Goal: Task Accomplishment & Management: Manage account settings

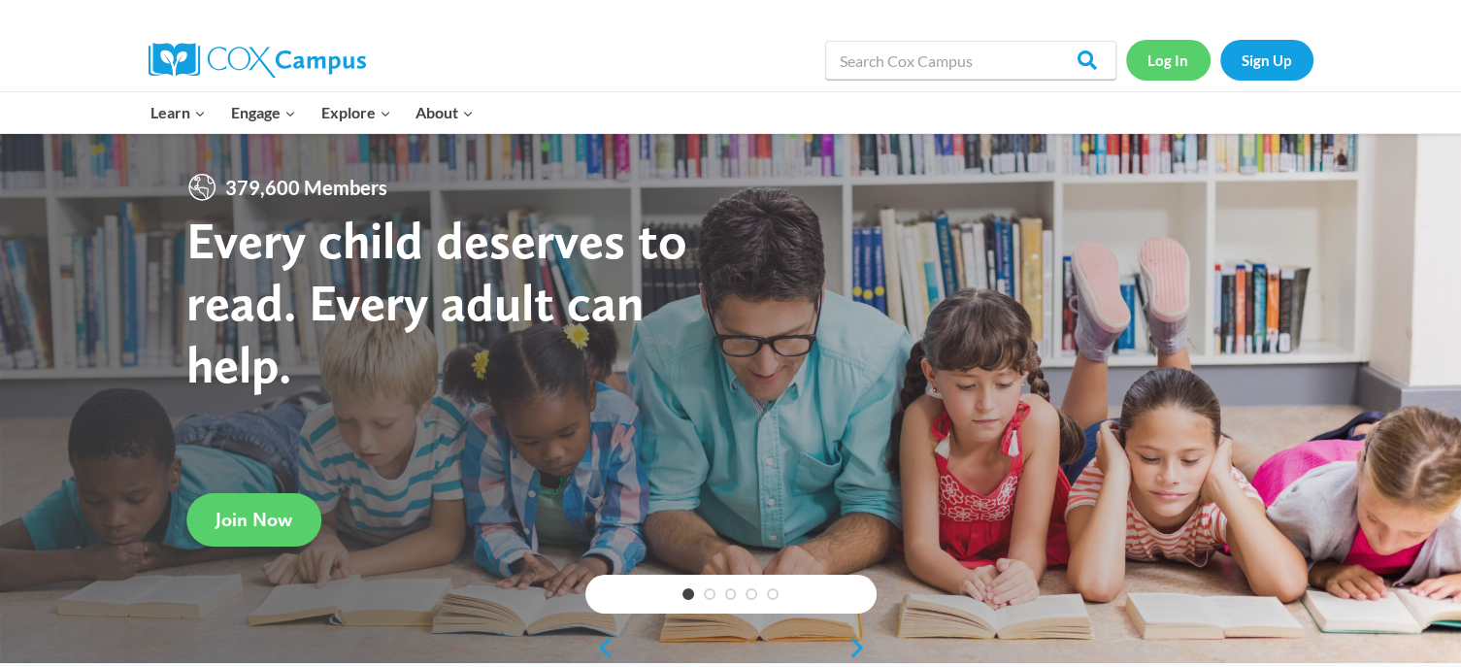
click at [1162, 62] on link "Log In" at bounding box center [1168, 60] width 84 height 40
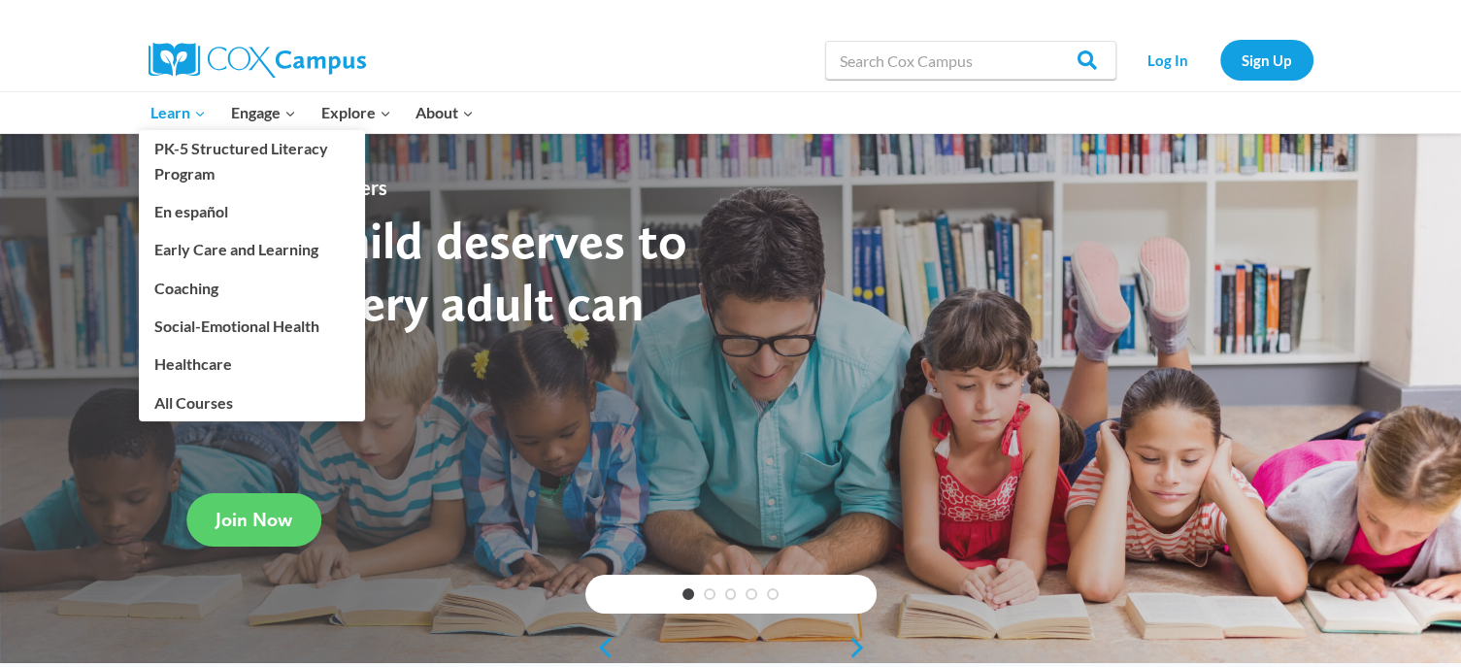
click at [158, 119] on span "Learn Expand" at bounding box center [177, 112] width 55 height 25
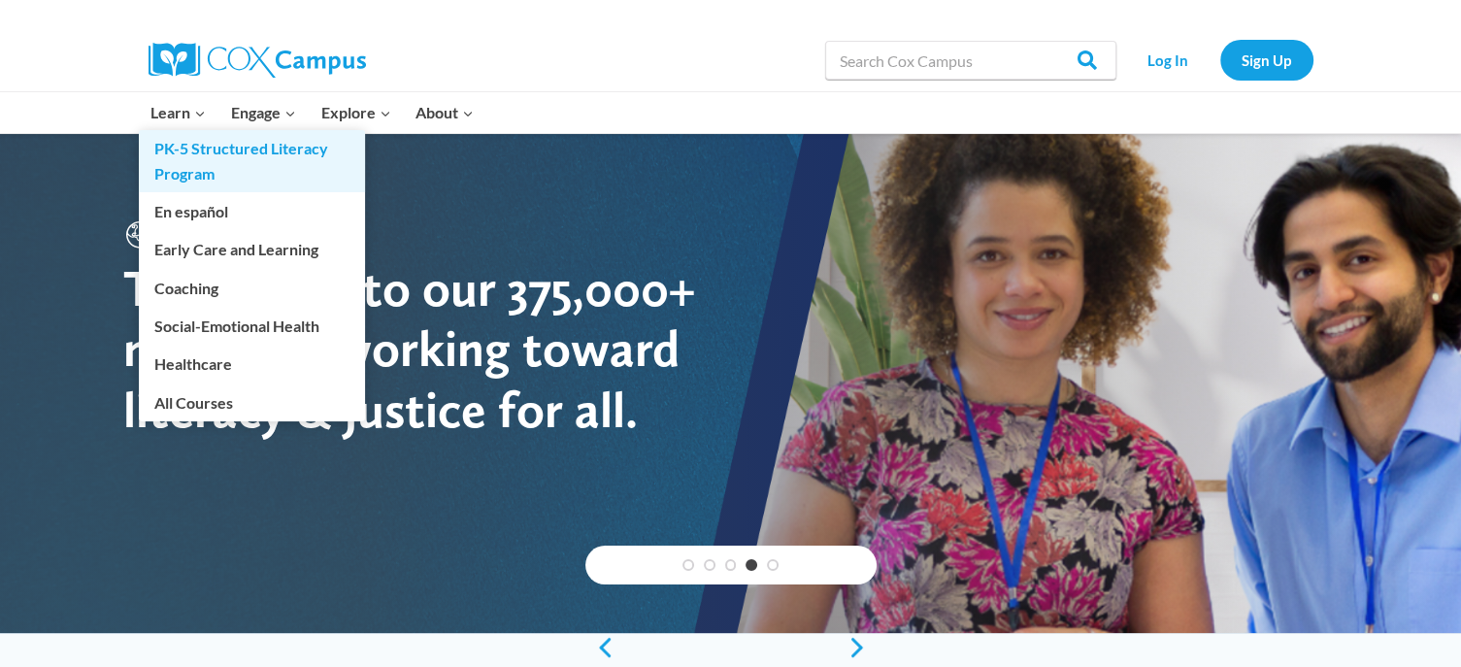
click at [179, 153] on link "PK-5 Structured Literacy Program" at bounding box center [252, 161] width 226 height 62
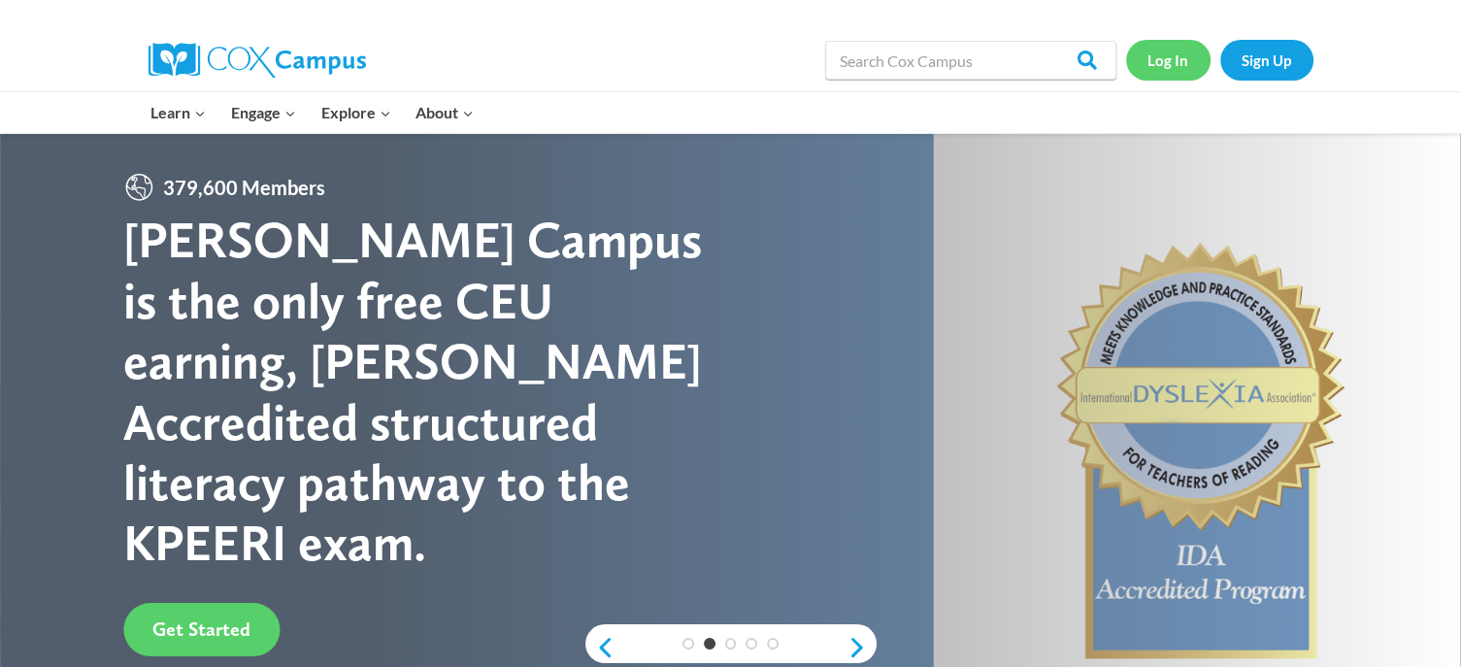
click at [1153, 61] on link "Log In" at bounding box center [1168, 60] width 84 height 40
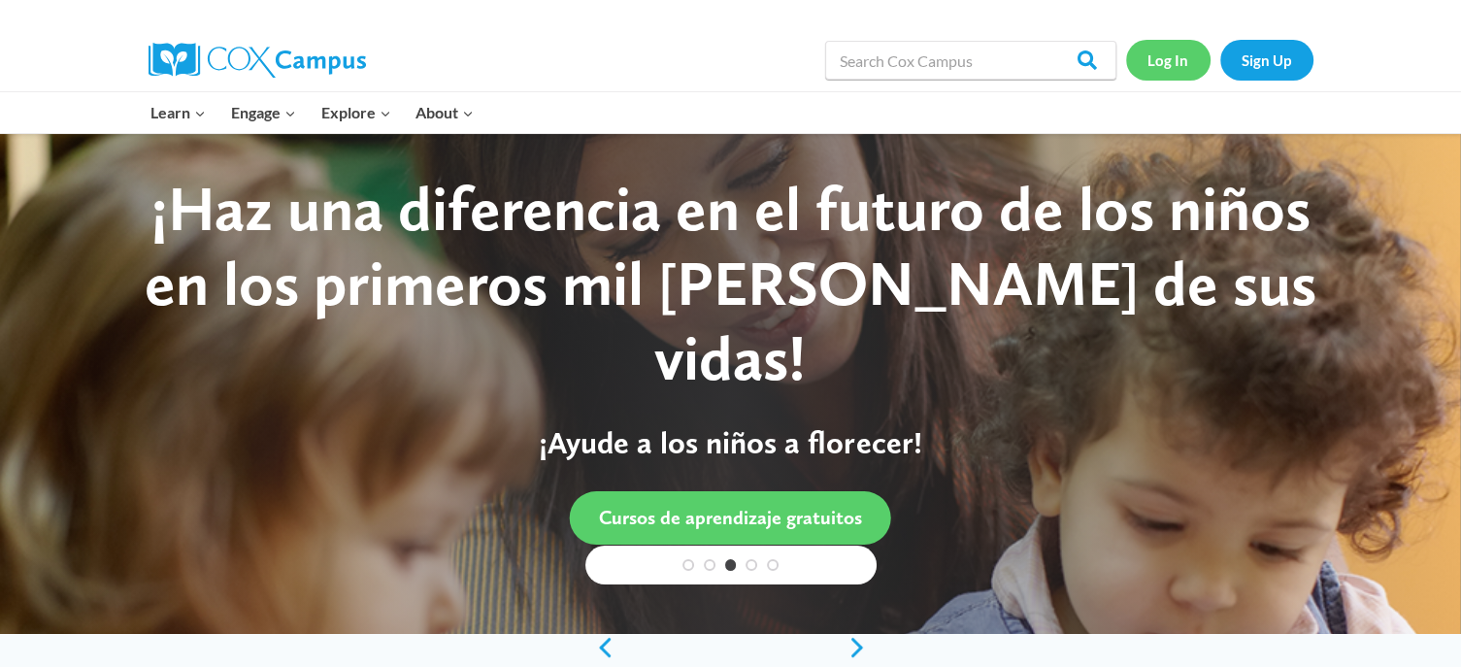
click at [1161, 56] on link "Log In" at bounding box center [1168, 60] width 84 height 40
